Goal: Information Seeking & Learning: Find specific fact

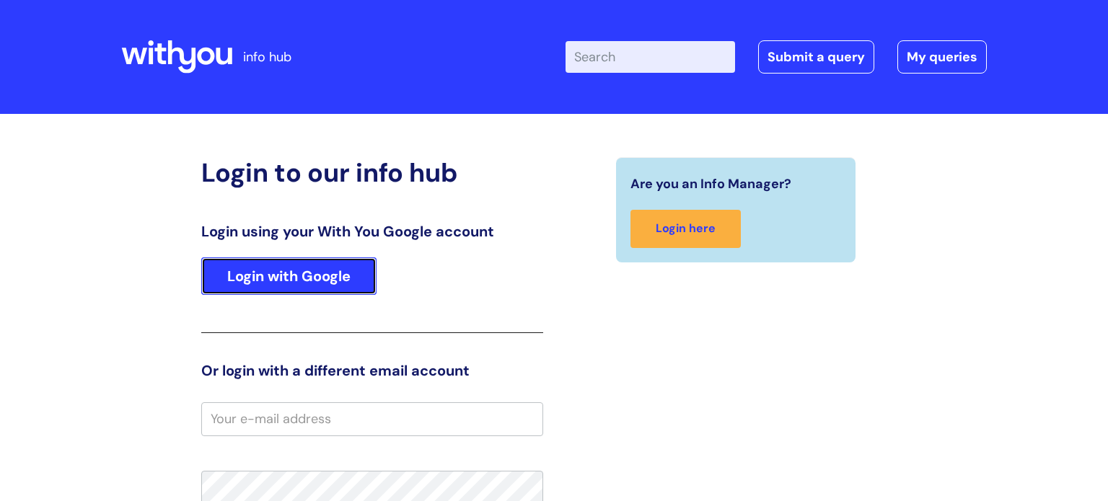
click at [332, 278] on link "Login with Google" at bounding box center [288, 277] width 175 height 38
click at [261, 286] on link "Login with Google" at bounding box center [288, 277] width 175 height 38
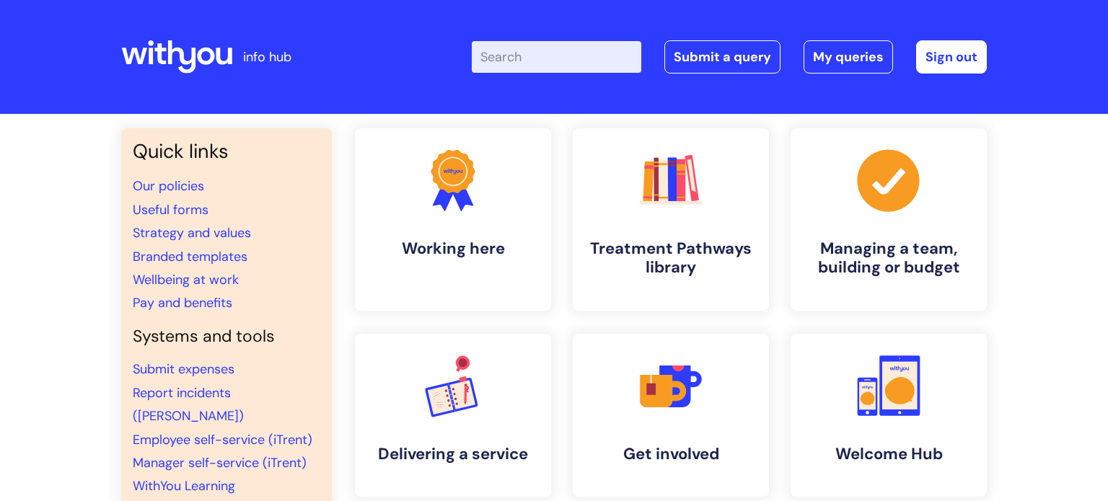
click at [585, 54] on input "Enter your search term here..." at bounding box center [557, 57] width 170 height 32
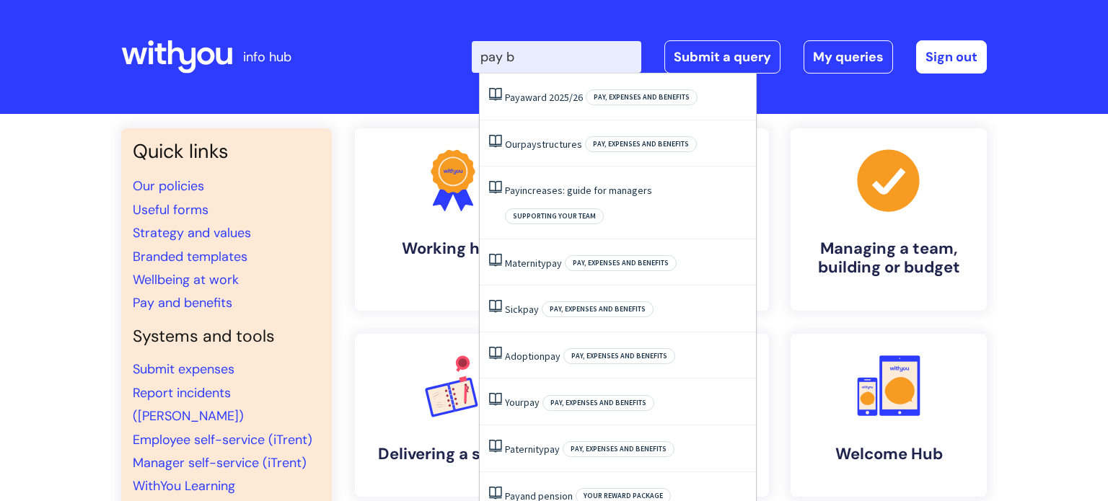
type input "pay ba"
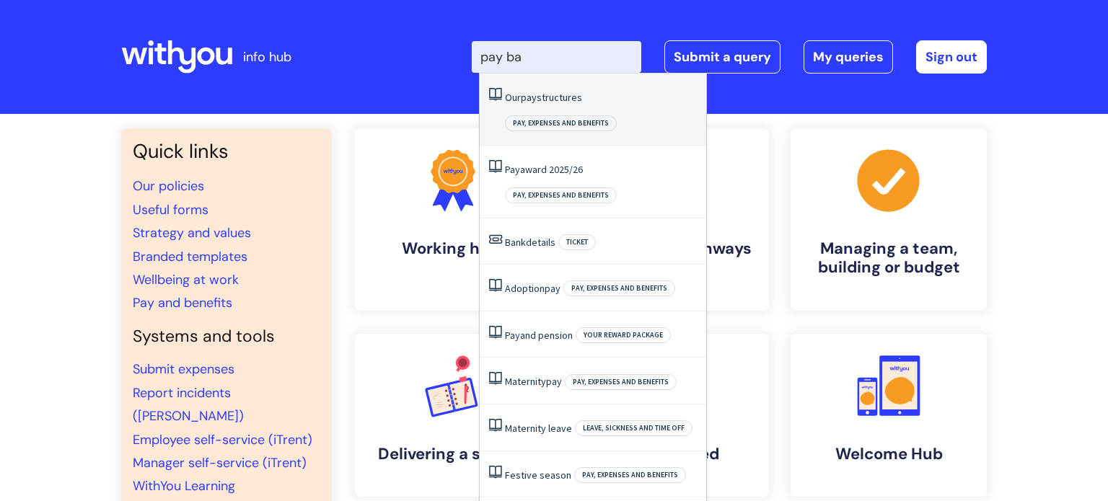
click at [570, 96] on link "Our pay structures" at bounding box center [543, 97] width 77 height 13
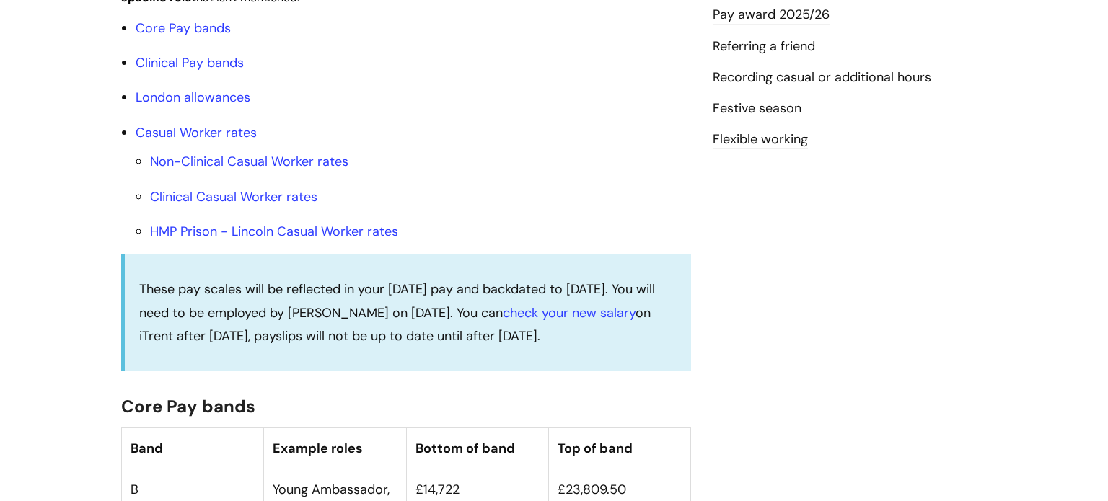
scroll to position [530, 0]
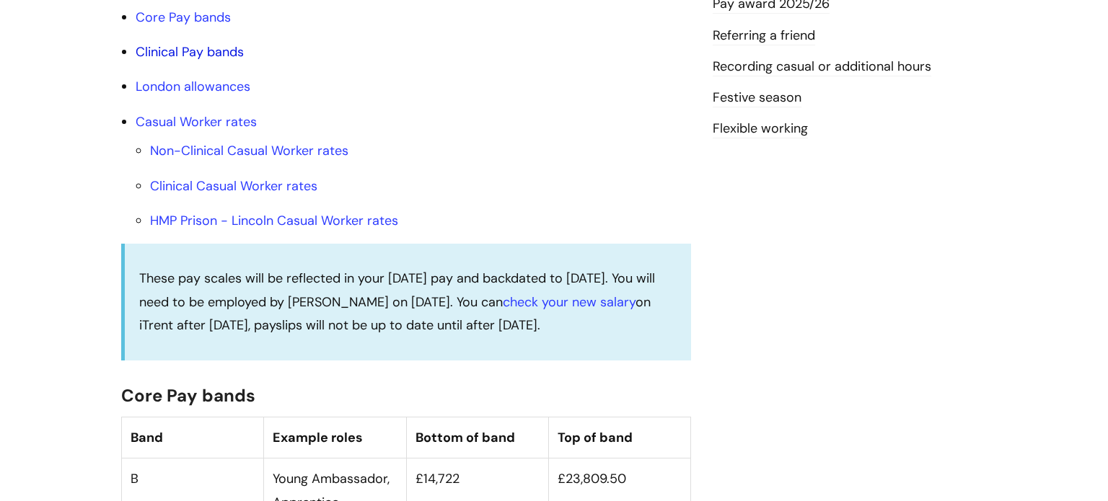
click at [221, 61] on link "Clinical Pay bands" at bounding box center [190, 51] width 108 height 17
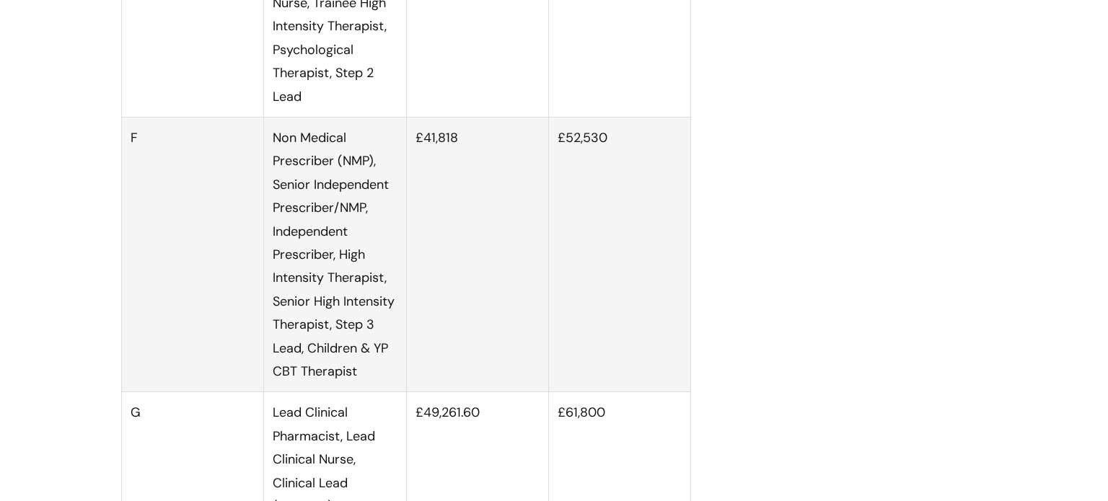
scroll to position [2236, 0]
